Goal: Transaction & Acquisition: Purchase product/service

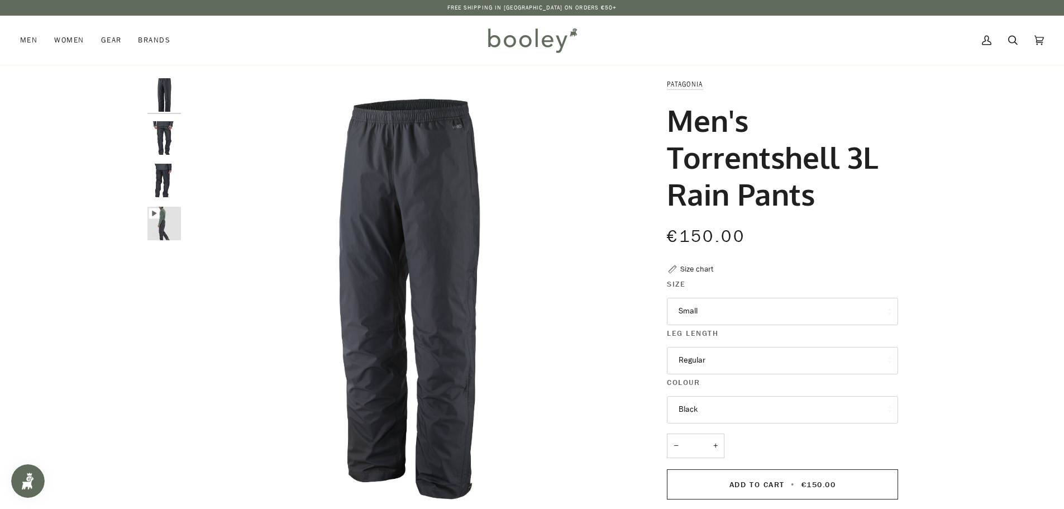
click at [522, 42] on img at bounding box center [532, 40] width 98 height 32
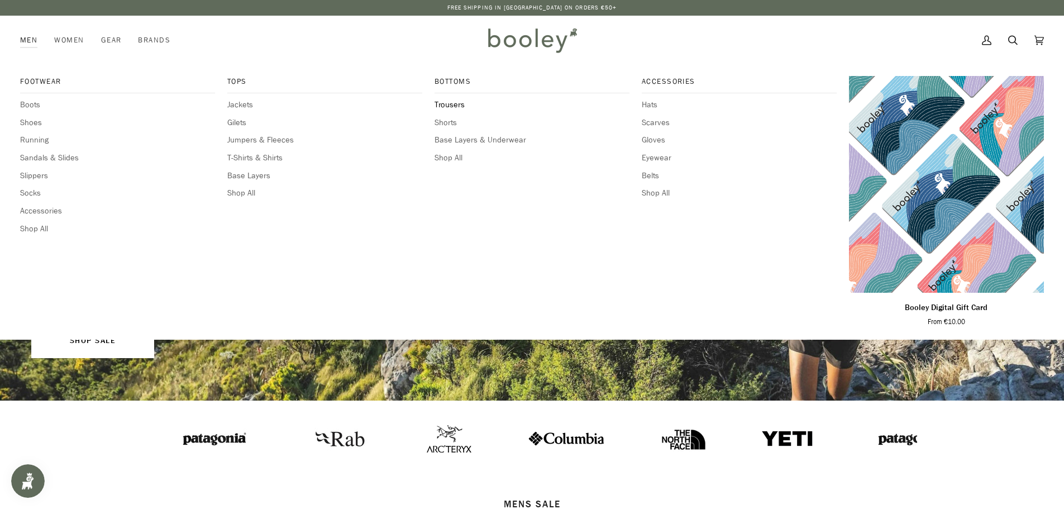
click at [449, 102] on span "Trousers" at bounding box center [532, 105] width 195 height 12
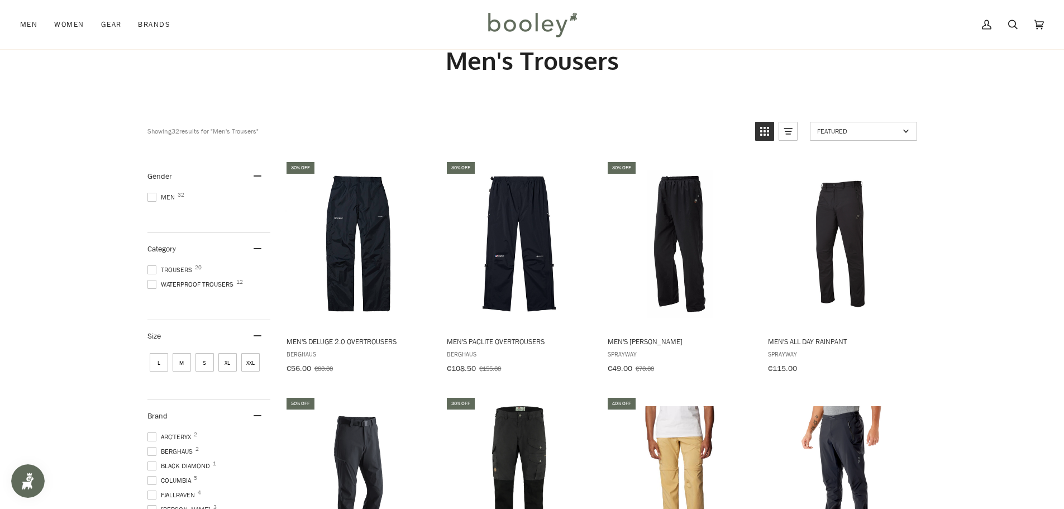
scroll to position [56, 0]
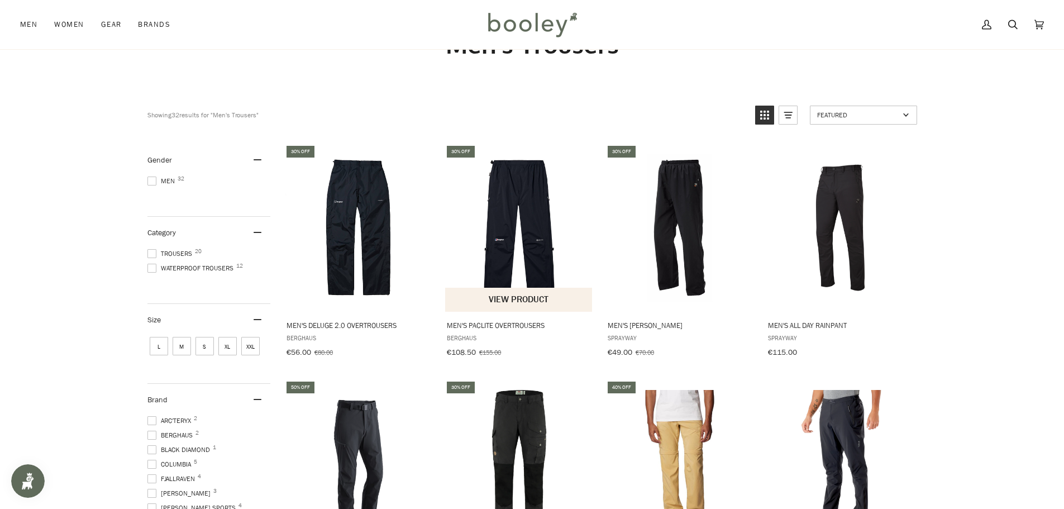
click at [521, 242] on img "Men's Paclite Overtrousers" at bounding box center [519, 228] width 148 height 148
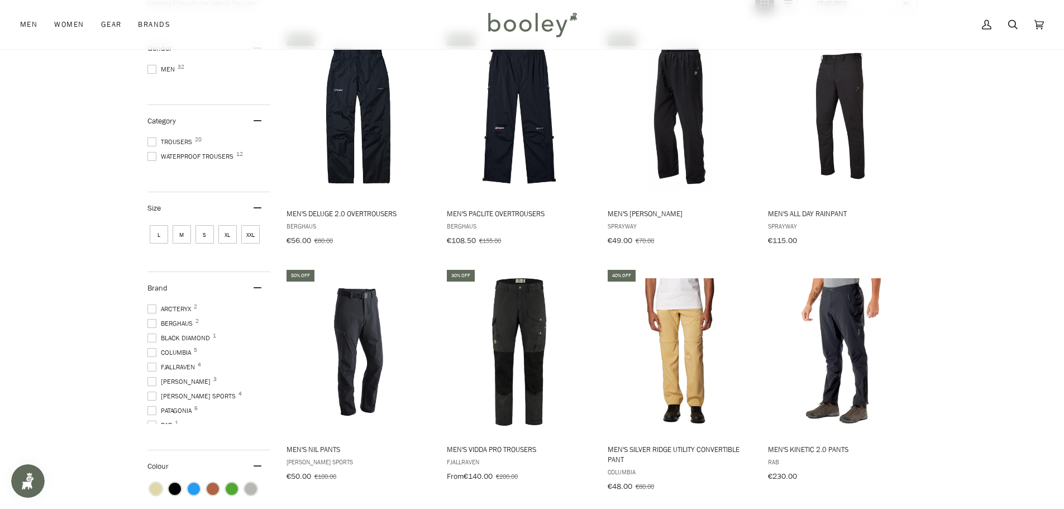
click at [208, 236] on span "S" at bounding box center [205, 234] width 18 height 18
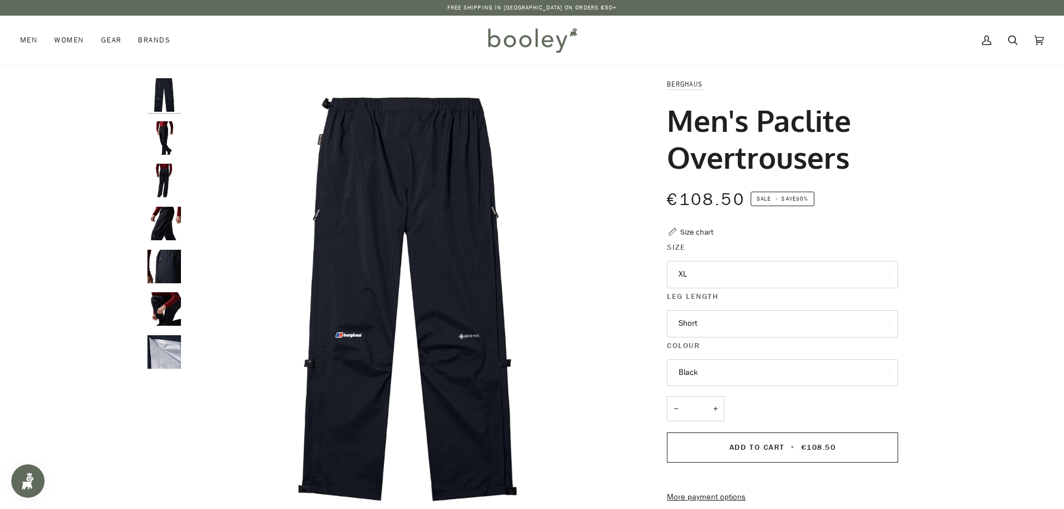
click at [731, 273] on button "XL" at bounding box center [782, 274] width 231 height 27
